Goal: Task Accomplishment & Management: Manage account settings

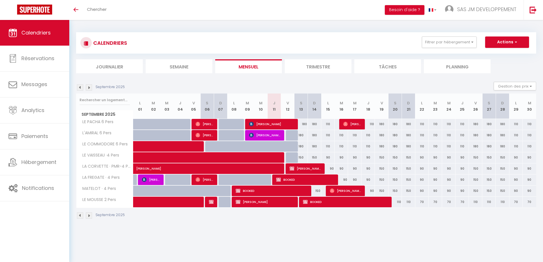
click at [80, 89] on img at bounding box center [80, 87] width 6 height 6
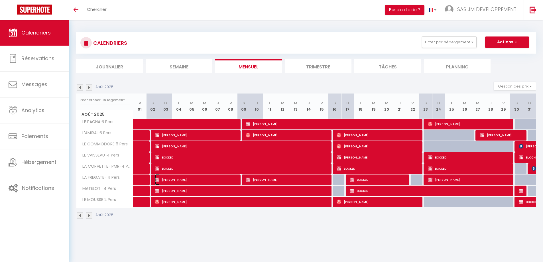
click at [178, 182] on span "[PERSON_NAME]" at bounding box center [196, 179] width 83 height 11
select select "OK"
select select "0"
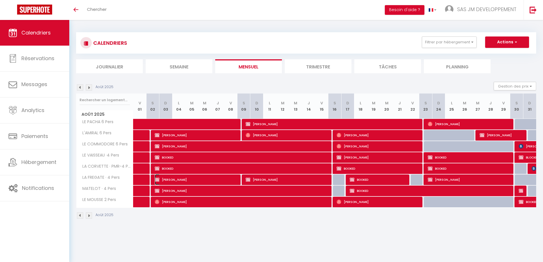
select select "1"
select select
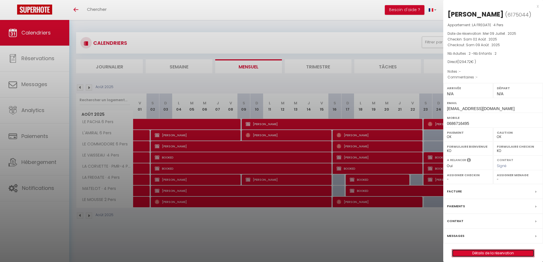
click at [482, 253] on link "Détails de la réservation" at bounding box center [493, 253] width 82 height 7
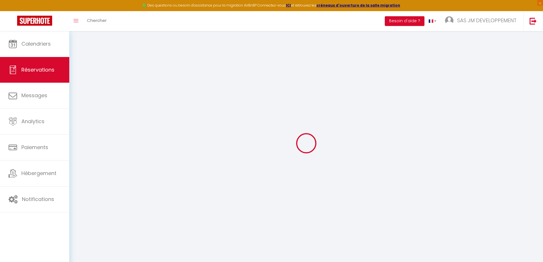
select select
checkbox input "false"
select select
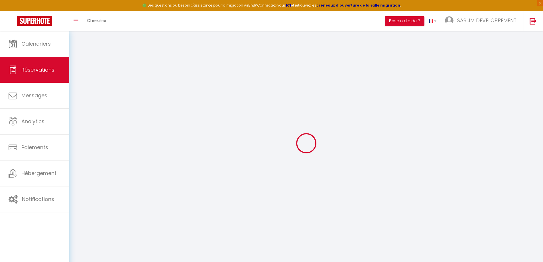
checkbox input "false"
type input "34.72"
select select
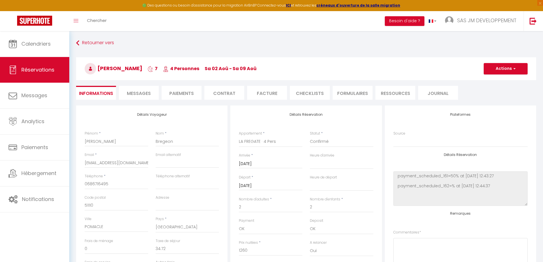
checkbox input "false"
select select
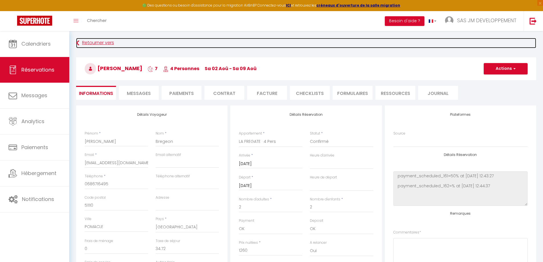
click at [99, 41] on link "Retourner vers" at bounding box center [306, 43] width 460 height 10
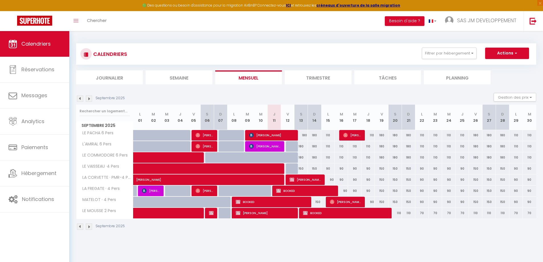
click at [81, 100] on img at bounding box center [80, 99] width 6 height 6
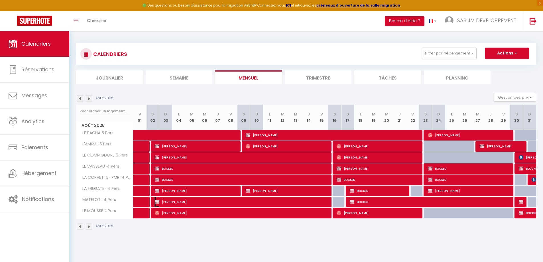
click at [184, 203] on span "[PERSON_NAME]" at bounding box center [242, 201] width 175 height 11
select select "OK"
select select "1"
select select "0"
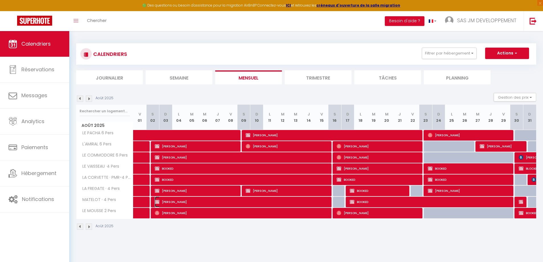
select select "1"
select select
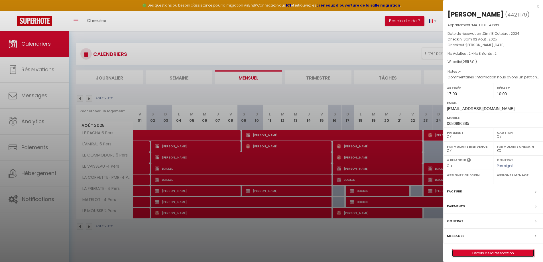
click at [489, 252] on link "Détails de la réservation" at bounding box center [493, 253] width 82 height 7
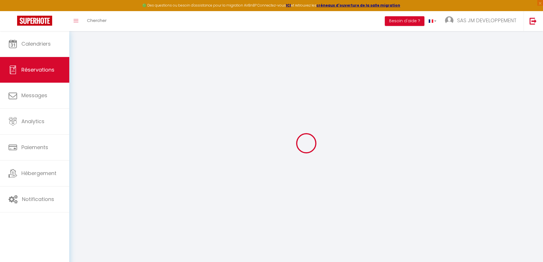
select select
checkbox input "true"
select select
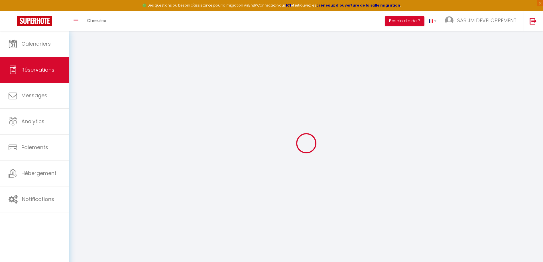
checkbox input "true"
type textarea "Information nous avons un petit chien nous avons un petit chien"
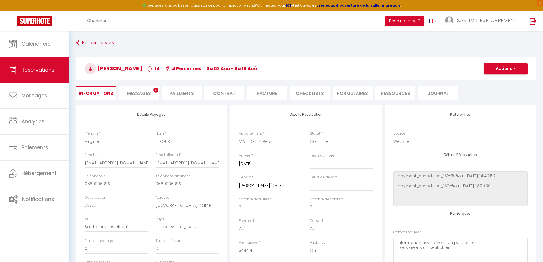
type input "67.2"
select select
checkbox input "true"
select select "17:00"
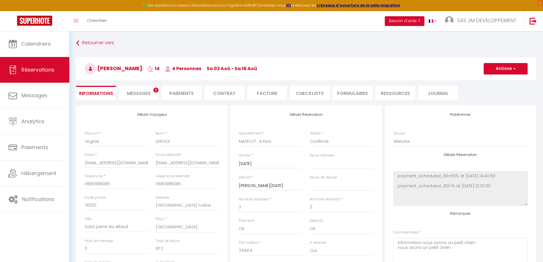
select select "10:00"
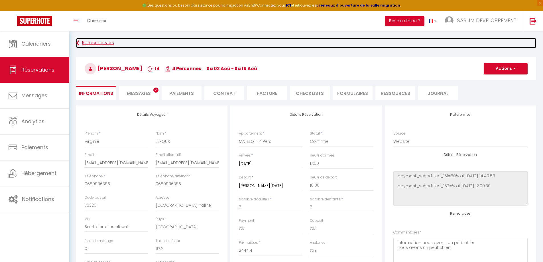
click at [96, 42] on link "Retourner vers" at bounding box center [306, 43] width 460 height 10
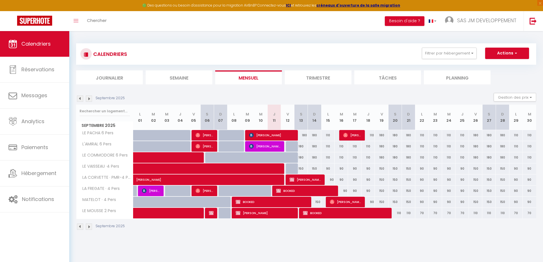
click at [81, 96] on img at bounding box center [80, 99] width 6 height 6
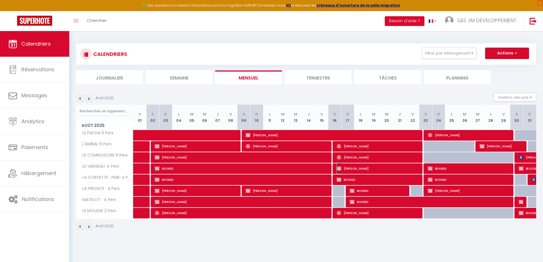
click at [368, 170] on span "[PERSON_NAME]" at bounding box center [378, 168] width 83 height 11
select select "OK"
select select "0"
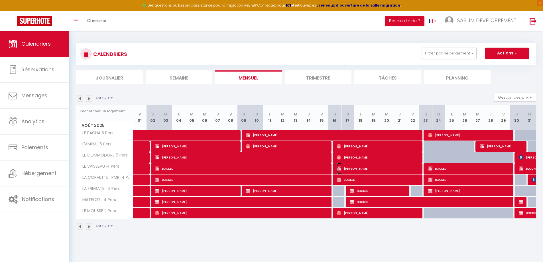
select select "1"
select select
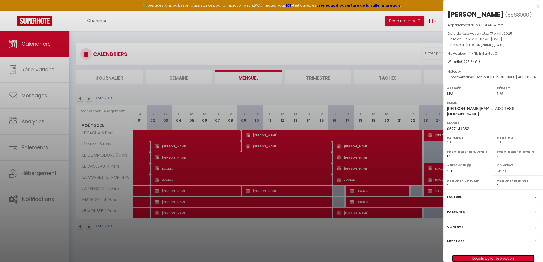
click at [498, 255] on link "Détails de la réservation" at bounding box center [493, 258] width 82 height 7
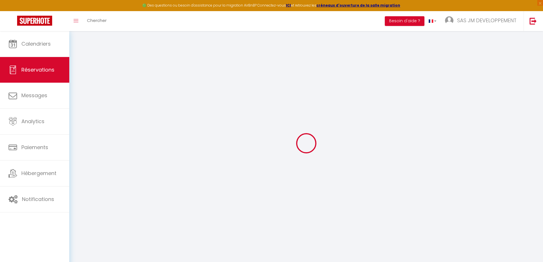
select select
checkbox input "true"
select select
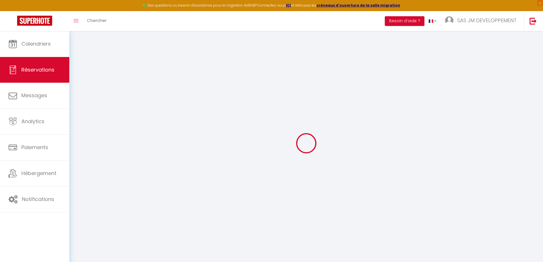
checkbox input "true"
type textarea "Bonjour [PERSON_NAME] et [PERSON_NAME], nous sommes encore de retour chez vous …"
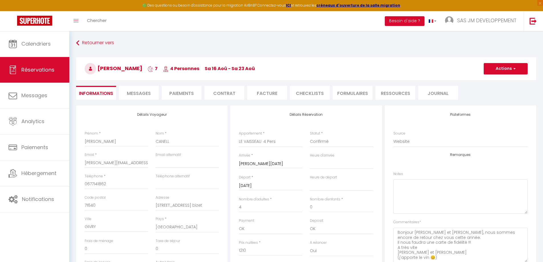
type input "66.64"
select select
checkbox input "true"
select select
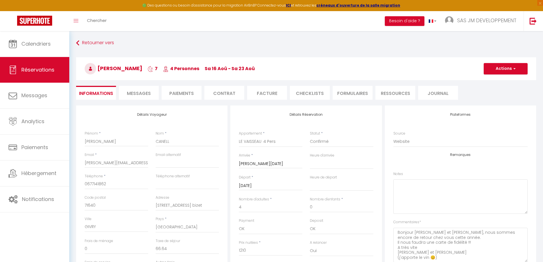
select select
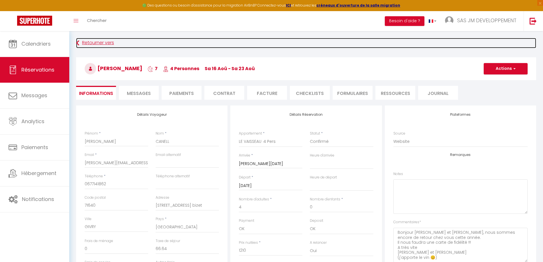
click at [108, 43] on link "Retourner vers" at bounding box center [306, 43] width 460 height 10
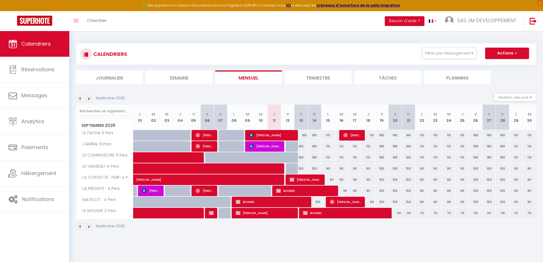
click at [80, 100] on img at bounding box center [80, 99] width 6 height 6
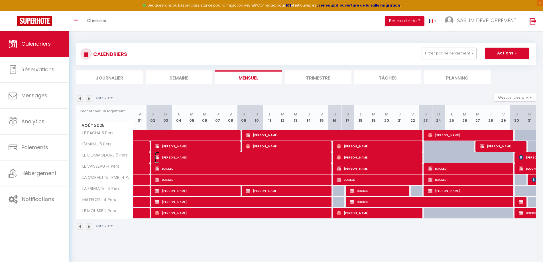
click at [198, 157] on span "[PERSON_NAME]" at bounding box center [242, 157] width 175 height 11
select select "OK"
select select "0"
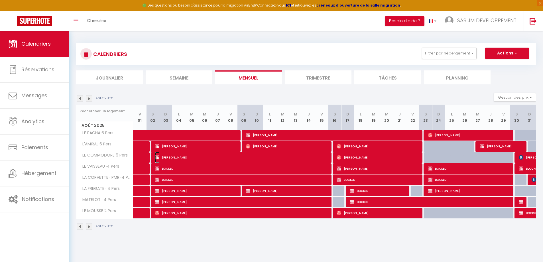
select select "1"
select select
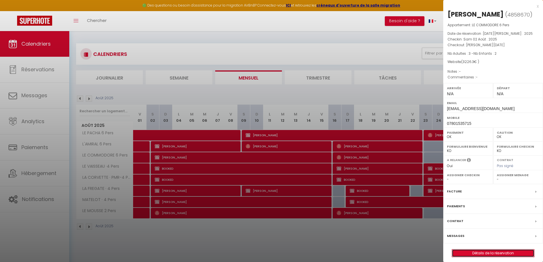
click at [498, 257] on link "Détails de la réservation" at bounding box center [493, 253] width 82 height 7
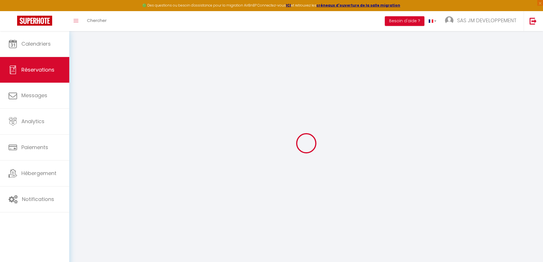
select select
checkbox input "true"
select select
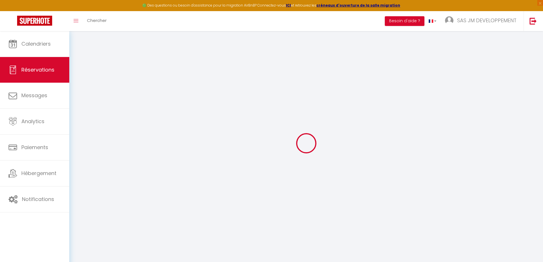
checkbox input "true"
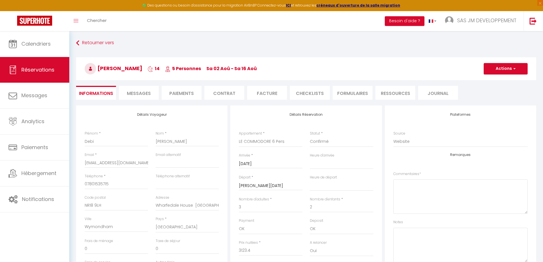
type input "102.9"
select select
checkbox input "true"
select select
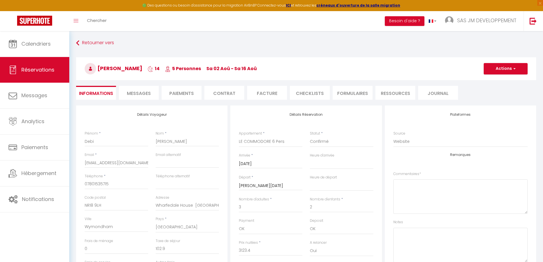
select select
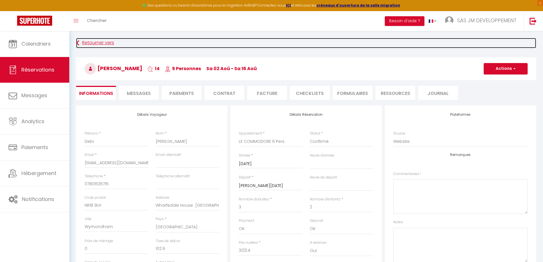
click at [91, 45] on link "Retourner vers" at bounding box center [306, 43] width 460 height 10
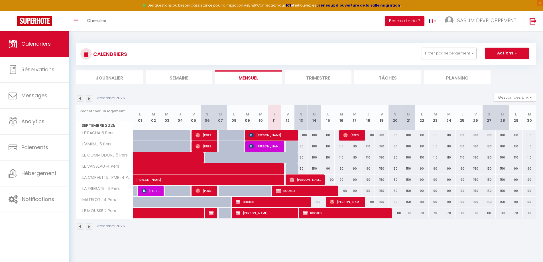
click at [81, 100] on img at bounding box center [80, 99] width 6 height 6
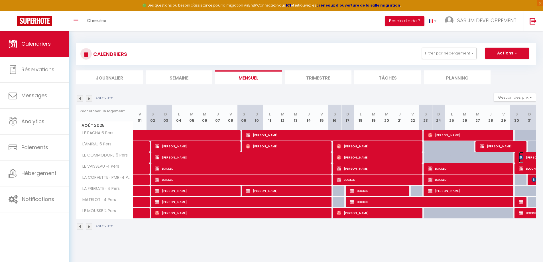
select select "OK"
select select "0"
select select "1"
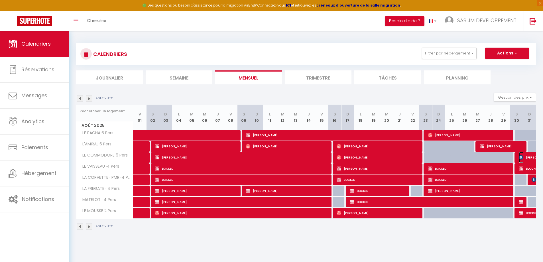
select select "1"
select select
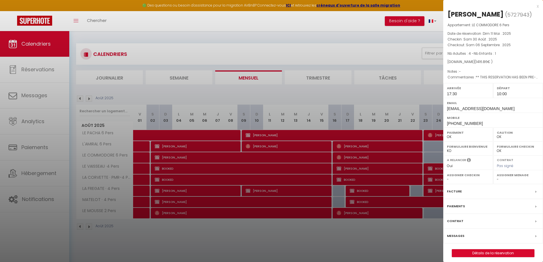
click at [538, 7] on div "x" at bounding box center [491, 6] width 96 height 7
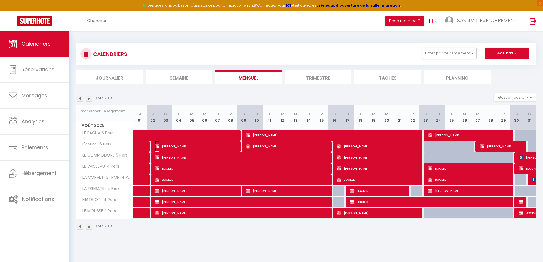
click at [187, 148] on span "[PERSON_NAME]" at bounding box center [196, 146] width 83 height 11
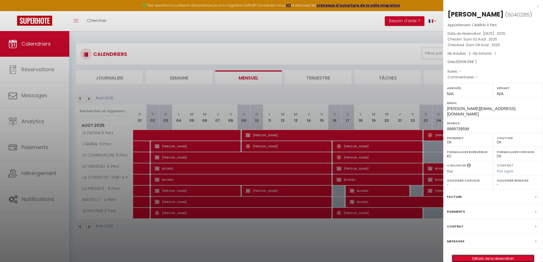
click at [502, 255] on link "Détails de la réservation" at bounding box center [493, 258] width 82 height 7
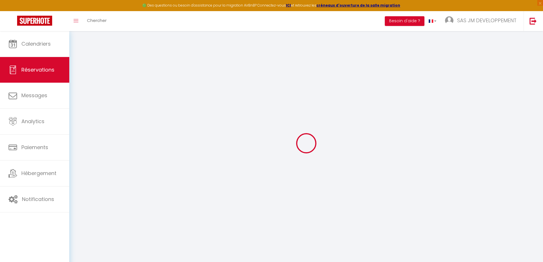
type input "[PERSON_NAME]"
type input "[PERSON_NAME][EMAIL_ADDRESS][DOMAIN_NAME]"
type input "0689739599"
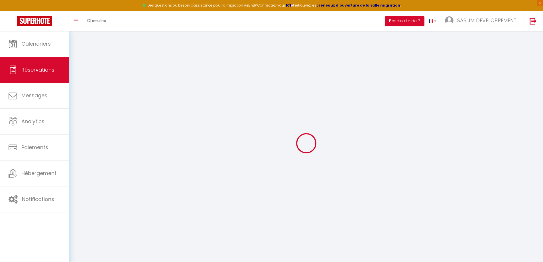
type input "06 89 73 95 99"
type input "76260"
type input "[STREET_ADDRESS]"
type input "Saint Pierre en Val"
select select "FR"
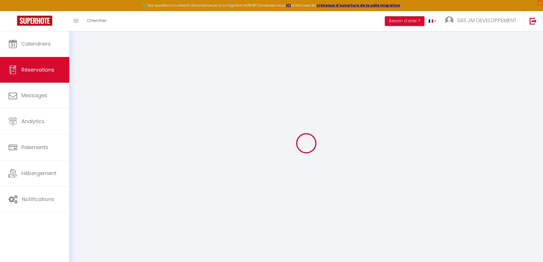
select select "11390"
select select "1"
type input "[DATE]"
select select
type input "[DATE]"
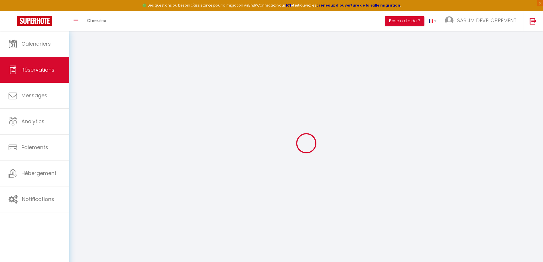
select select
type input "2"
type input "1"
select select "12"
select select "15"
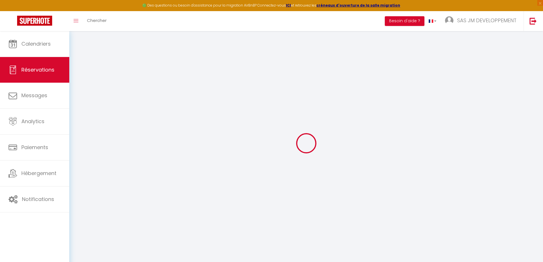
type input "1610"
checkbox input "true"
type input "0"
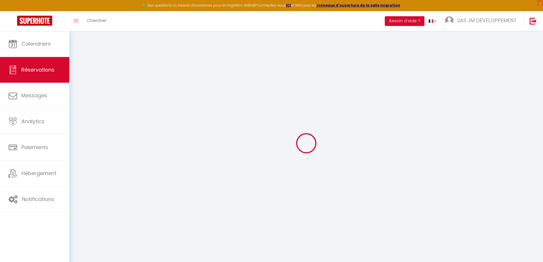
type input "0"
select select
checkbox input "true"
select select
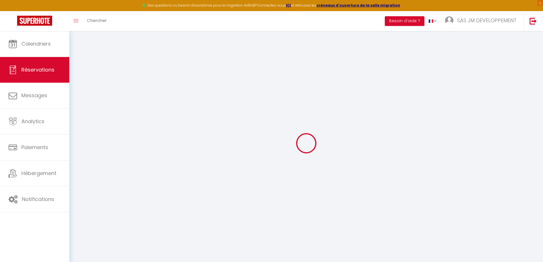
select select
checkbox input "true"
select select
checkbox input "true"
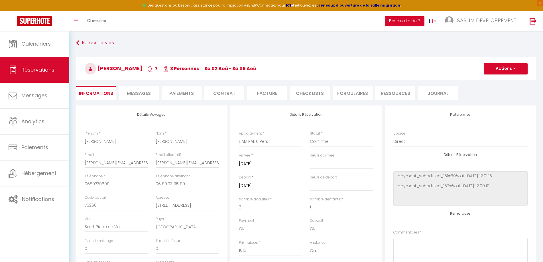
type input "58.95"
select select
checkbox input "true"
select select
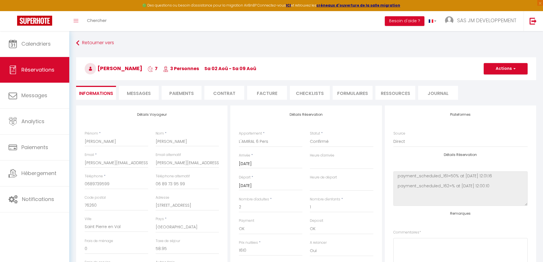
select select
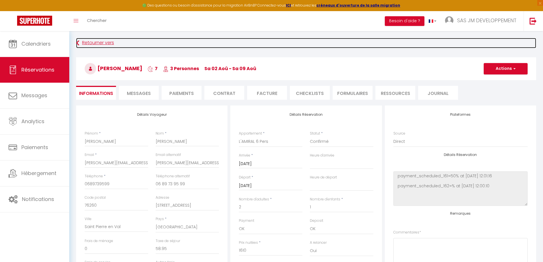
click at [102, 45] on link "Retourner vers" at bounding box center [306, 43] width 460 height 10
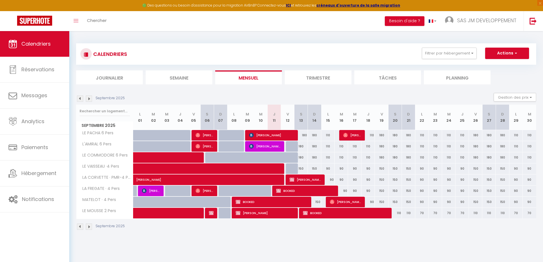
click at [80, 99] on img at bounding box center [80, 99] width 6 height 6
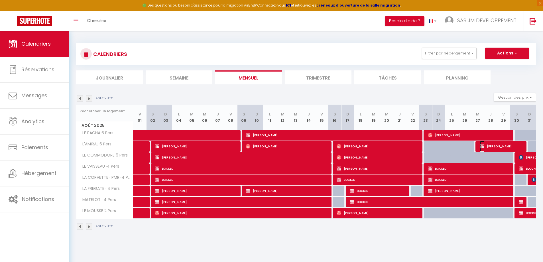
click at [497, 147] on span "[PERSON_NAME]" at bounding box center [502, 146] width 44 height 11
select select "OK"
select select "0"
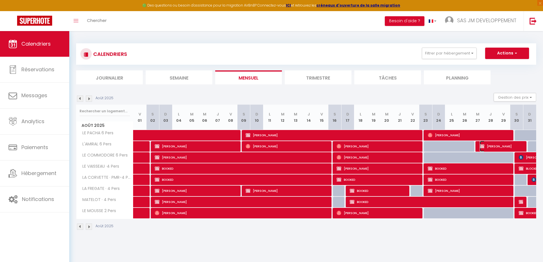
select select "1"
select select
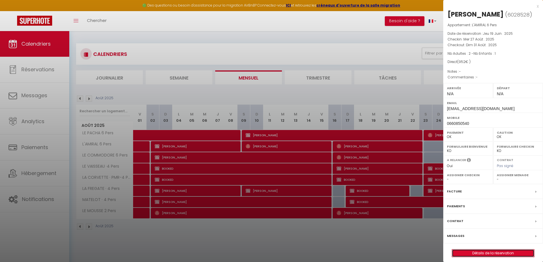
click at [497, 252] on link "Détails de la réservation" at bounding box center [493, 253] width 82 height 7
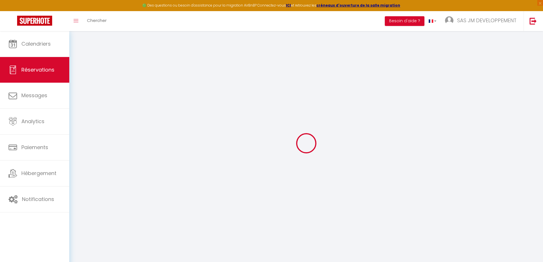
select select
checkbox input "false"
select select
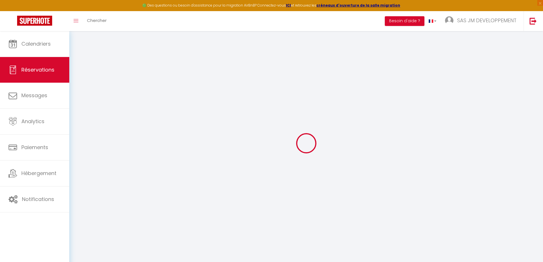
checkbox input "false"
select select
checkbox input "false"
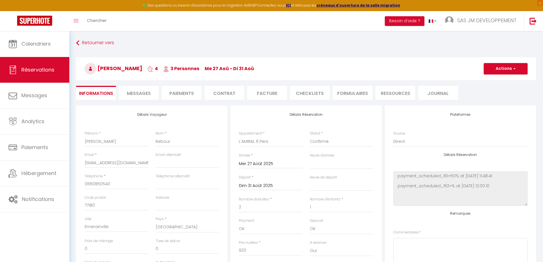
type input "32"
select select
checkbox input "false"
select select
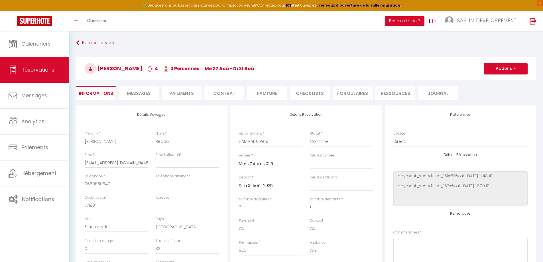
select select
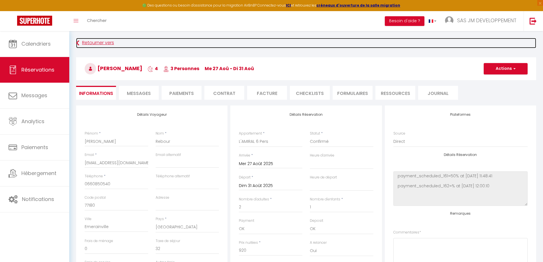
click at [93, 42] on link "Retourner vers" at bounding box center [306, 43] width 460 height 10
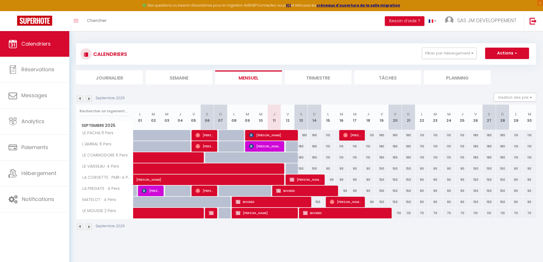
click at [81, 99] on img at bounding box center [80, 99] width 6 height 6
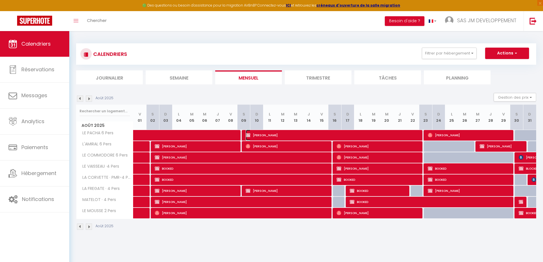
click at [315, 135] on span "[PERSON_NAME]" at bounding box center [333, 135] width 175 height 11
select select "OK"
select select "1"
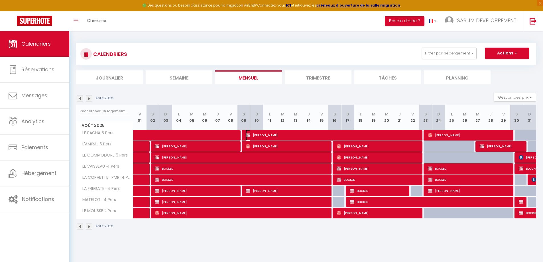
select select "1"
select select
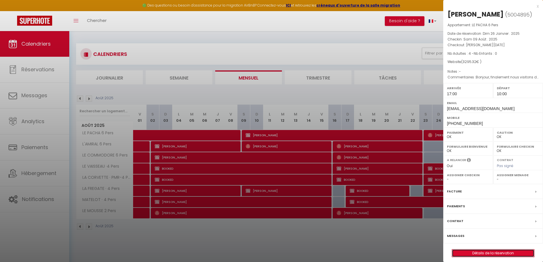
click at [492, 254] on link "Détails de la réservation" at bounding box center [493, 253] width 82 height 7
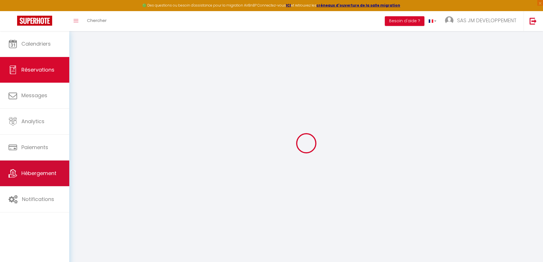
select select
checkbox input "true"
select select
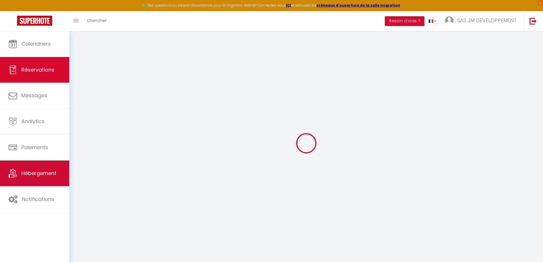
checkbox input "true"
type textarea "Bonjour, finalement nous visitons de la famille en chemin, donc nous n’arrivero…"
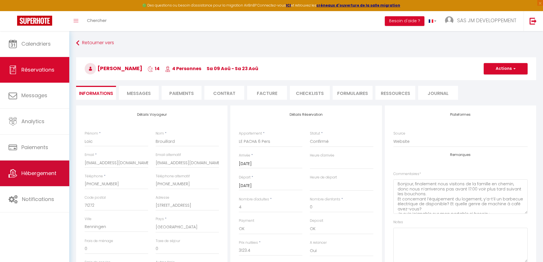
type input "171.92"
select select
checkbox input "true"
select select "17:00"
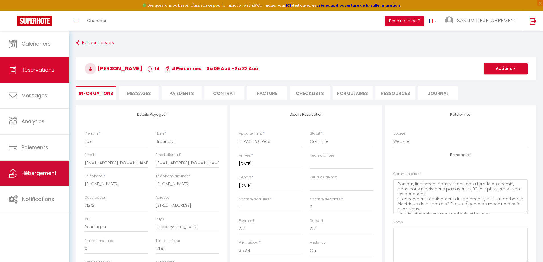
select select "10:00"
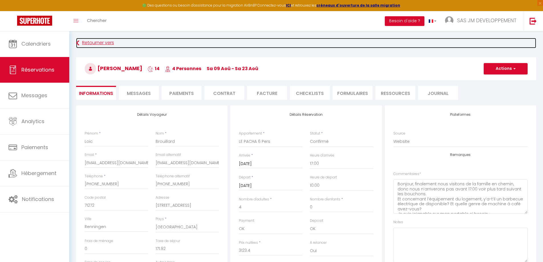
click at [101, 45] on link "Retourner vers" at bounding box center [306, 43] width 460 height 10
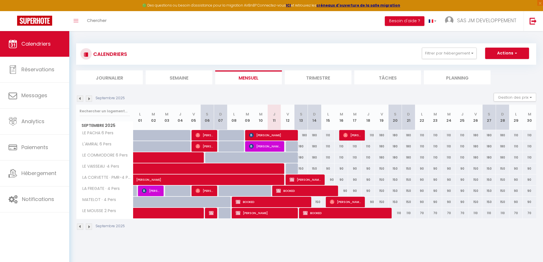
click at [79, 98] on img at bounding box center [80, 99] width 6 height 6
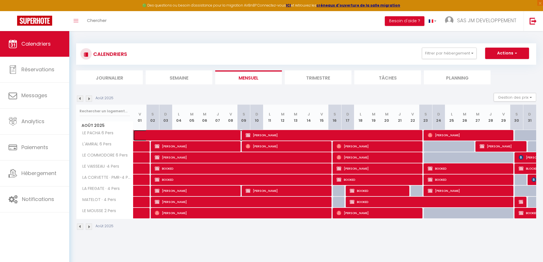
click at [186, 136] on span at bounding box center [194, 135] width 105 height 11
select select "OK"
select select "1"
select select "0"
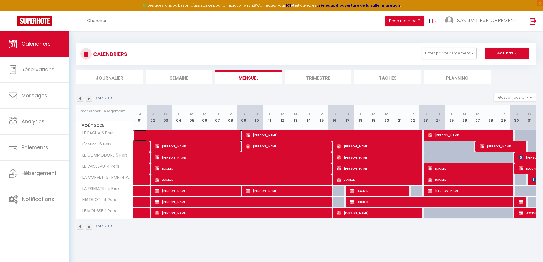
select select "1"
select select
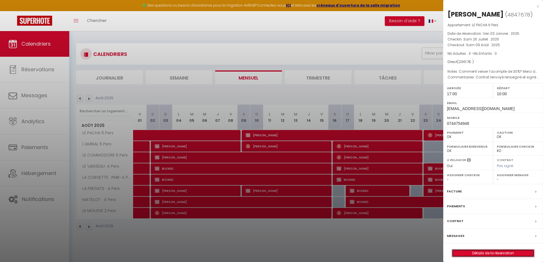
click at [492, 257] on link "Détails de la réservation" at bounding box center [493, 253] width 82 height 7
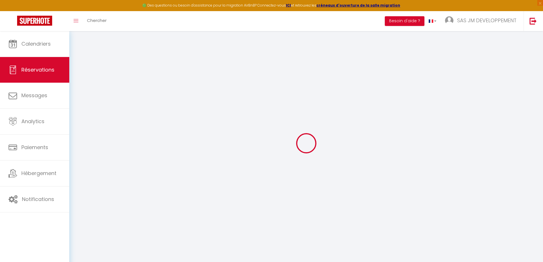
select select
checkbox input "true"
select select
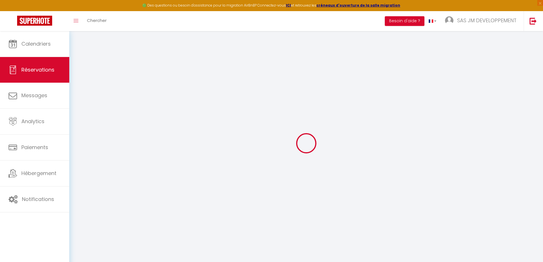
checkbox input "true"
type textarea "Contrat renvoyé renseigné et signé ce jour [PERSON_NAME]"
type textarea "Comment verser l’acompte de 30%? Merci de ton retour, [PERSON_NAME]"
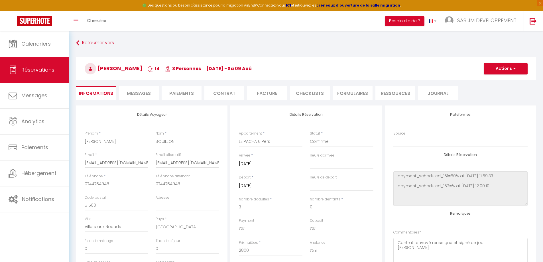
type input "161.7"
select select
checkbox input "true"
select select "17:00"
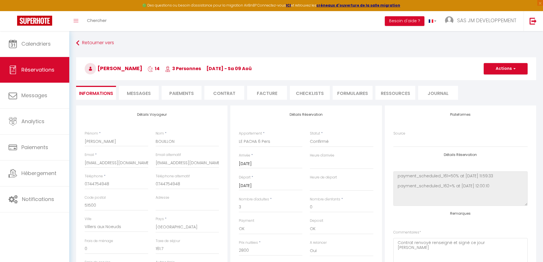
select select "10:00"
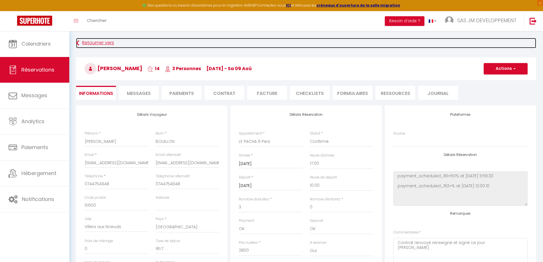
click at [98, 42] on link "Retourner vers" at bounding box center [306, 43] width 460 height 10
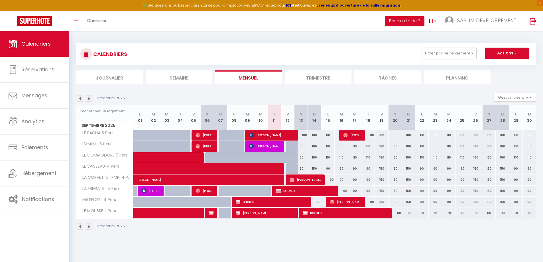
click at [79, 96] on img at bounding box center [80, 99] width 6 height 6
